Goal: Task Accomplishment & Management: Manage account settings

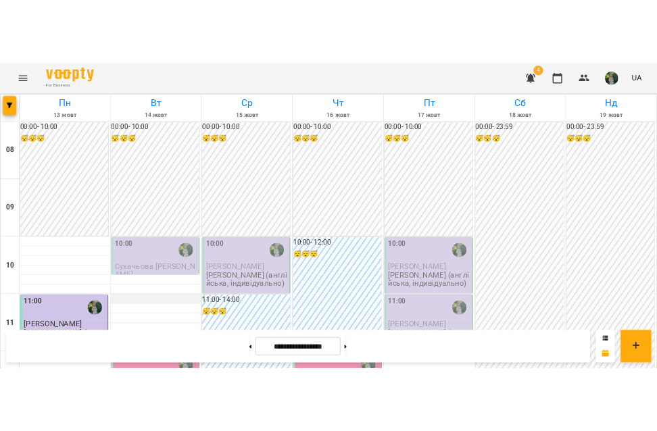
scroll to position [663, 0]
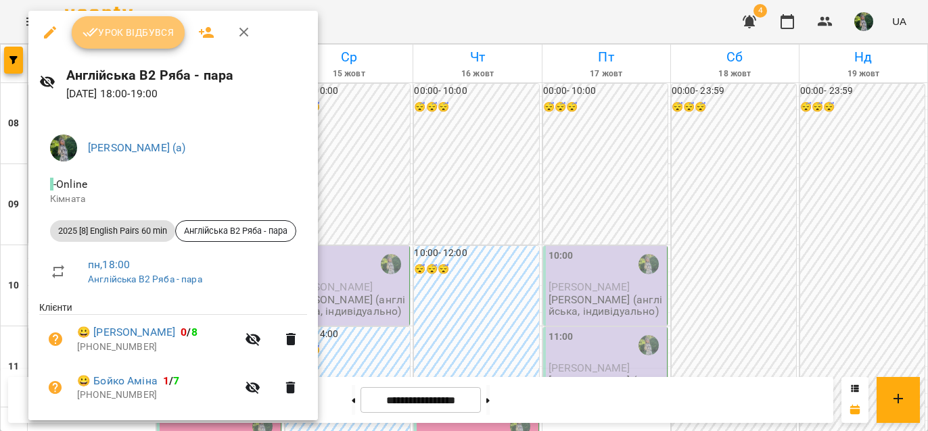
click at [133, 34] on span "Урок відбувся" at bounding box center [128, 32] width 92 height 16
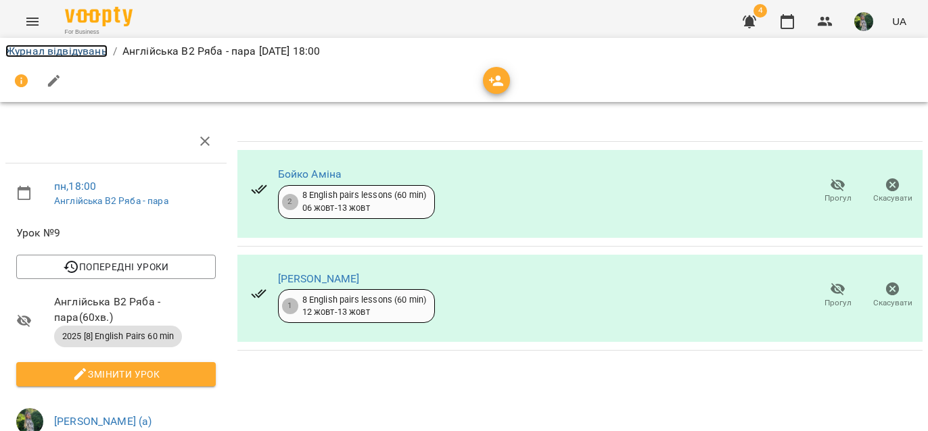
click at [85, 54] on link "Журнал відвідувань" at bounding box center [56, 51] width 102 height 13
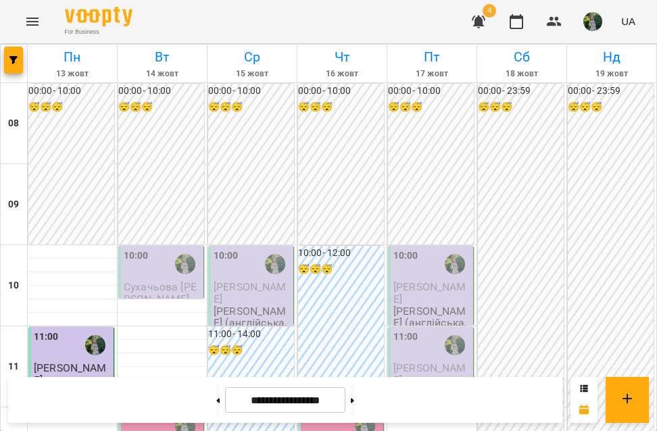
scroll to position [825, 0]
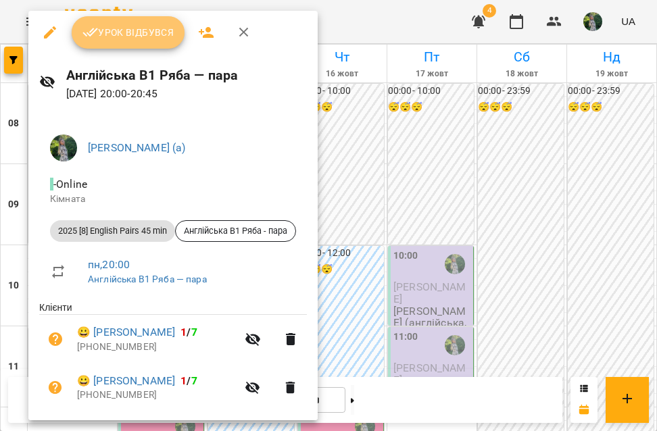
click at [133, 34] on span "Урок відбувся" at bounding box center [128, 32] width 92 height 16
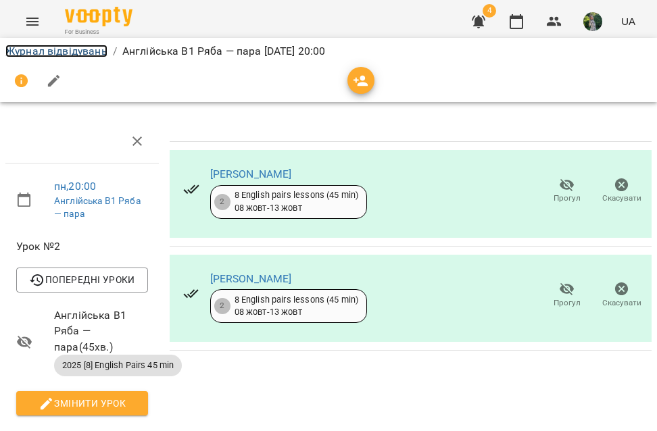
click at [72, 48] on link "Журнал відвідувань" at bounding box center [56, 51] width 102 height 13
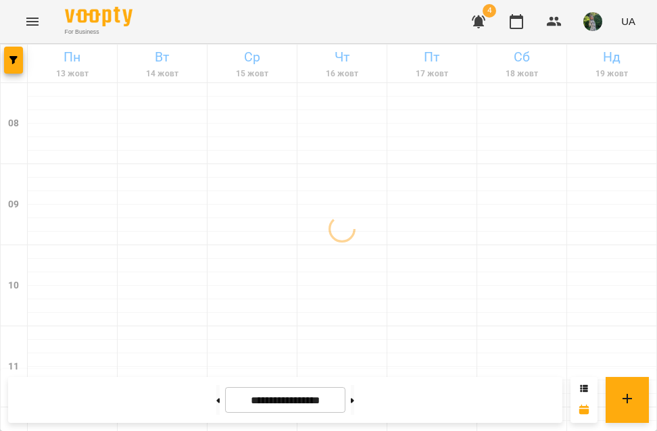
click at [598, 34] on button "button" at bounding box center [592, 21] width 35 height 35
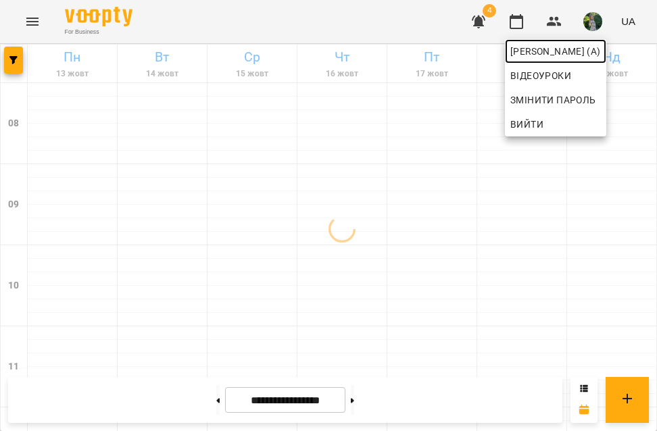
click at [594, 51] on span "[PERSON_NAME] (а)" at bounding box center [555, 51] width 91 height 16
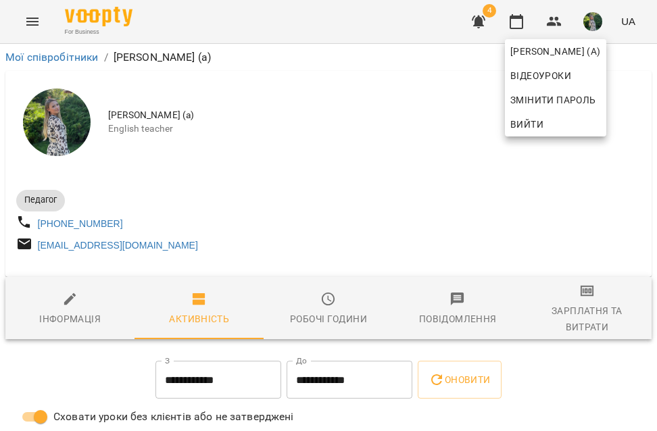
click at [595, 315] on div at bounding box center [328, 215] width 657 height 431
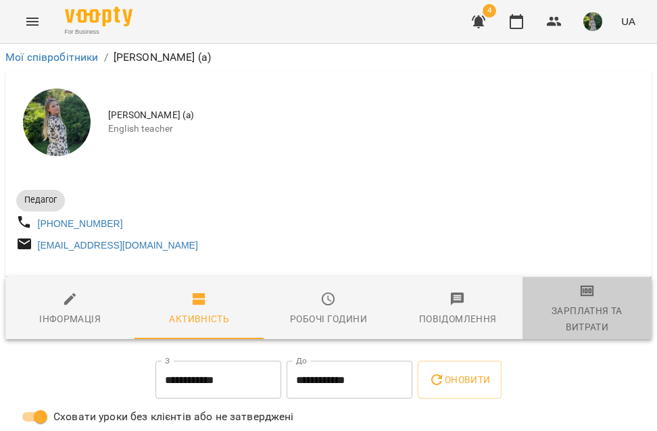
click at [592, 300] on icon "button" at bounding box center [587, 291] width 16 height 16
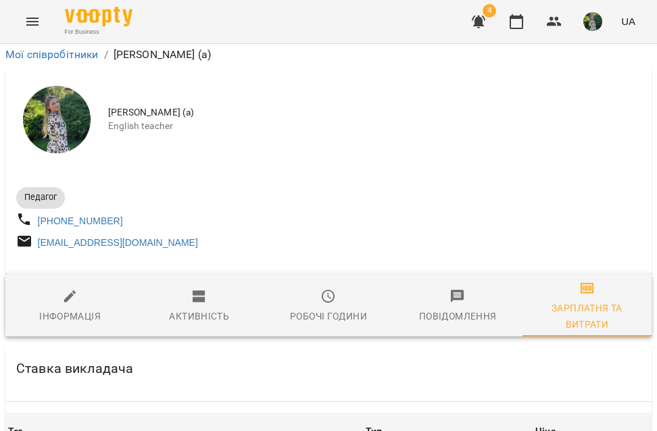
scroll to position [1560, 0]
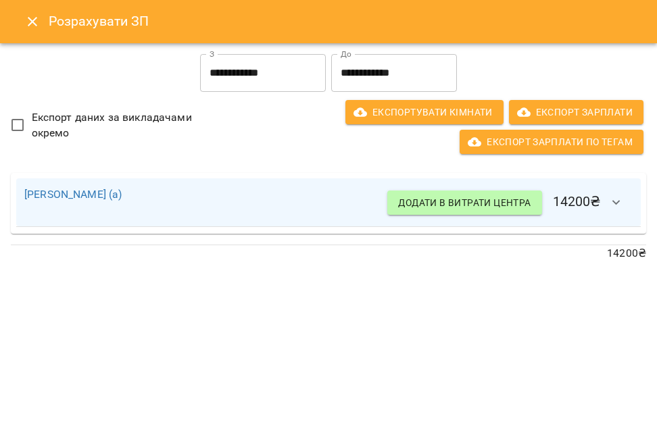
click at [32, 19] on icon "Close" at bounding box center [32, 22] width 16 height 16
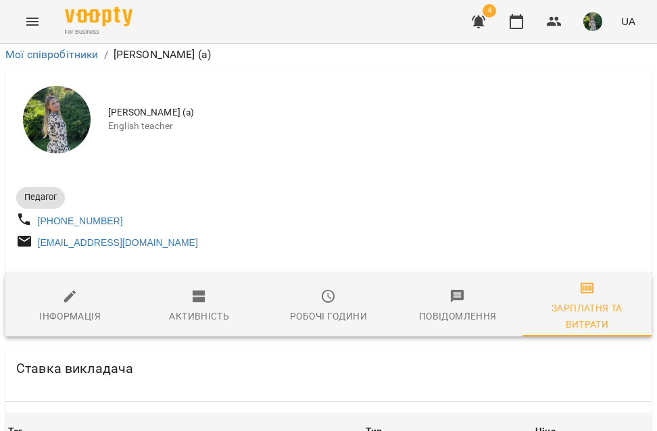
scroll to position [0, 0]
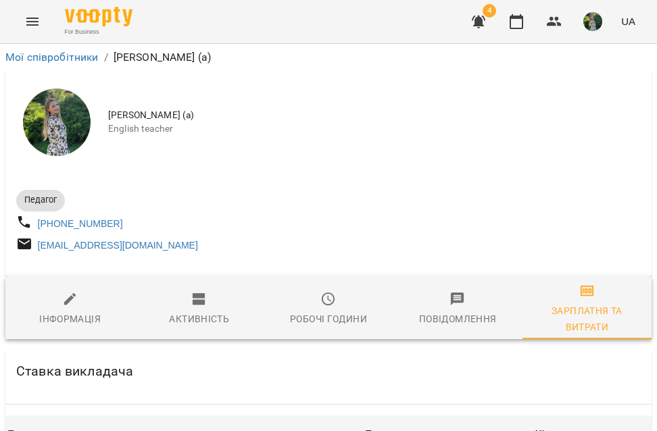
click at [31, 16] on icon "Menu" at bounding box center [32, 22] width 16 height 16
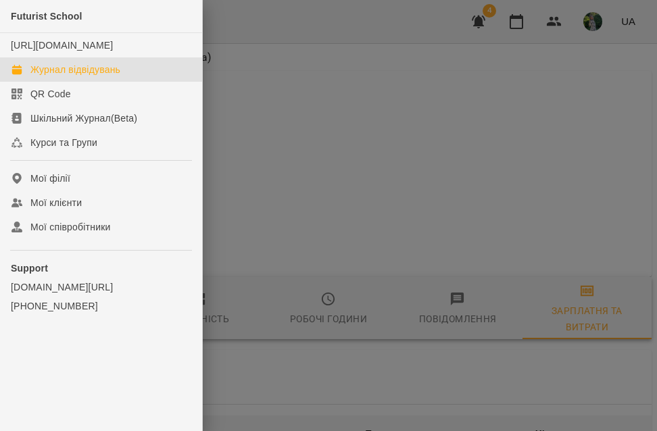
click at [59, 76] on div "Журнал відвідувань" at bounding box center [75, 70] width 90 height 14
